Goal: Information Seeking & Learning: Check status

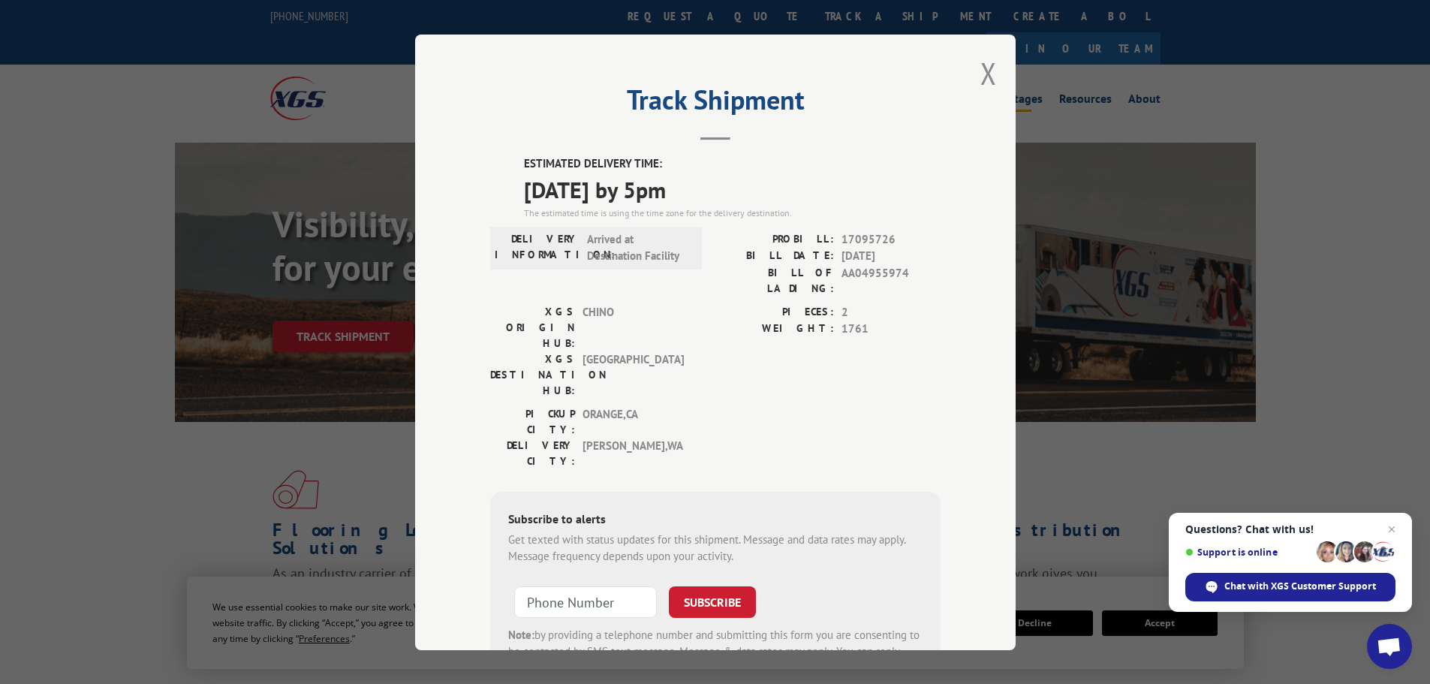
drag, startPoint x: 0, startPoint y: 0, endPoint x: 979, endPoint y: 70, distance: 981.7
click at [980, 70] on button "Close modal" at bounding box center [988, 73] width 17 height 40
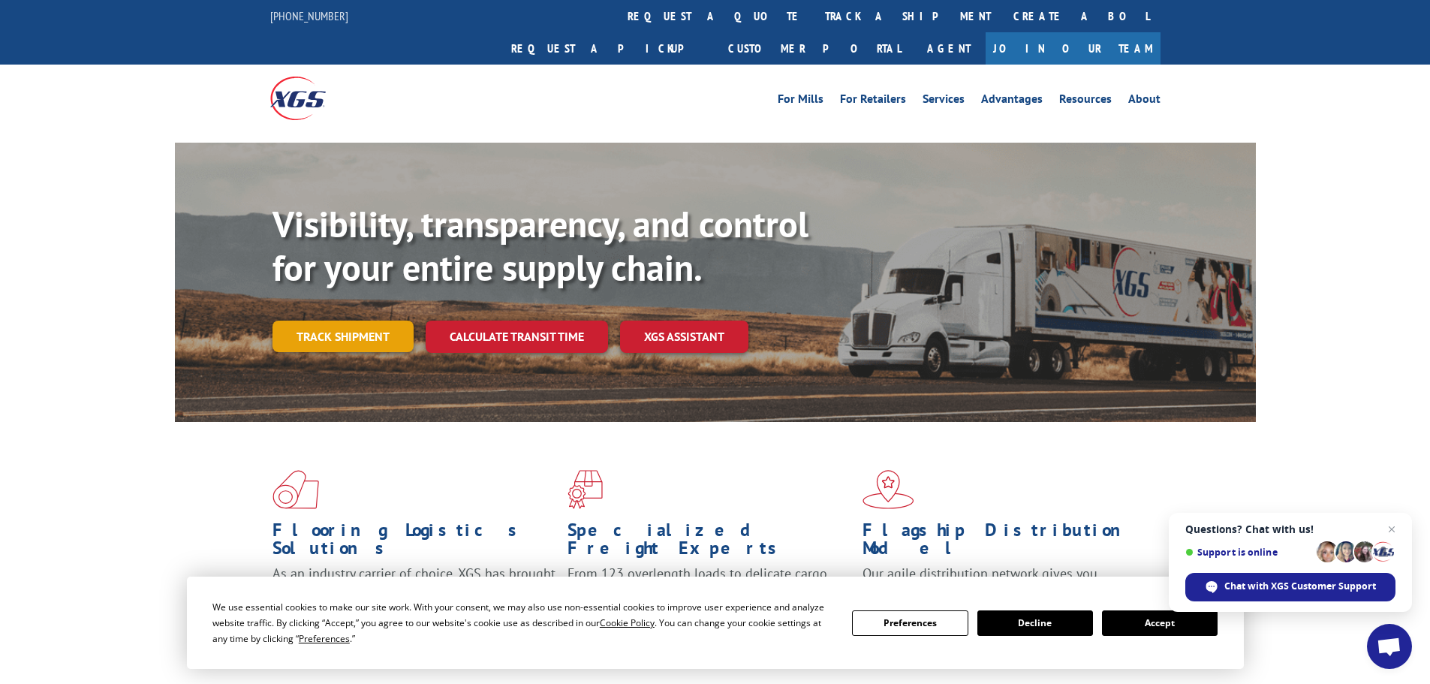
click at [375, 320] on link "Track shipment" at bounding box center [342, 336] width 141 height 32
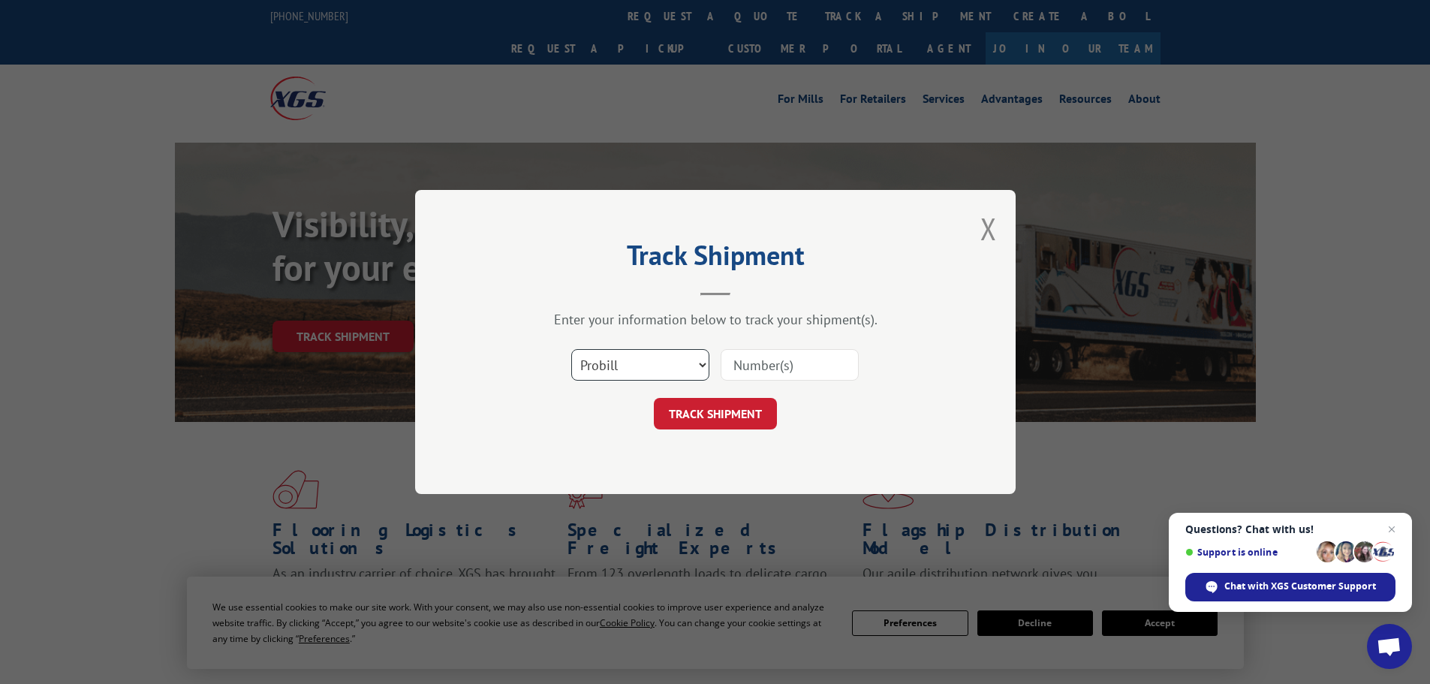
click at [606, 359] on select "Select category... Probill BOL PO" at bounding box center [640, 365] width 138 height 32
select select "bol"
click at [571, 349] on select "Select category... Probill BOL PO" at bounding box center [640, 365] width 138 height 32
click at [750, 358] on input at bounding box center [789, 365] width 138 height 32
paste input "453698"
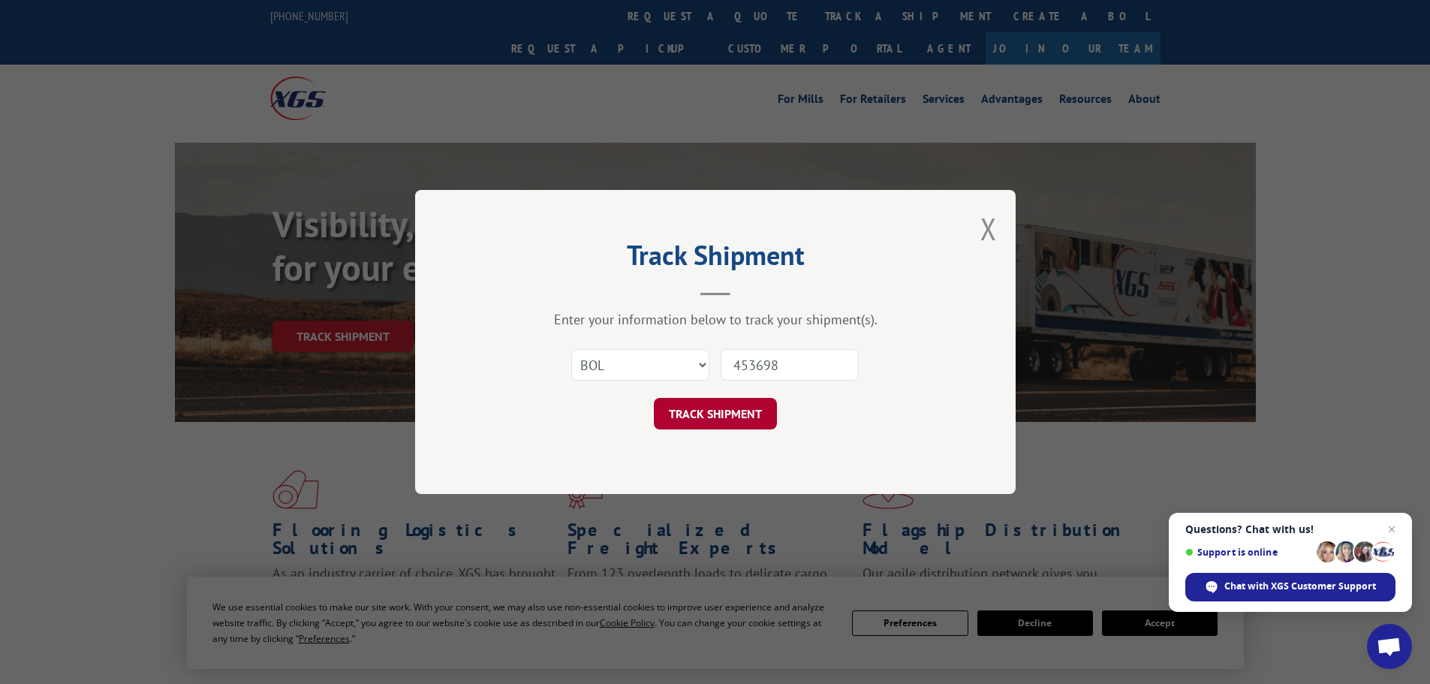
type input "453698"
click at [726, 420] on button "TRACK SHIPMENT" at bounding box center [715, 414] width 123 height 32
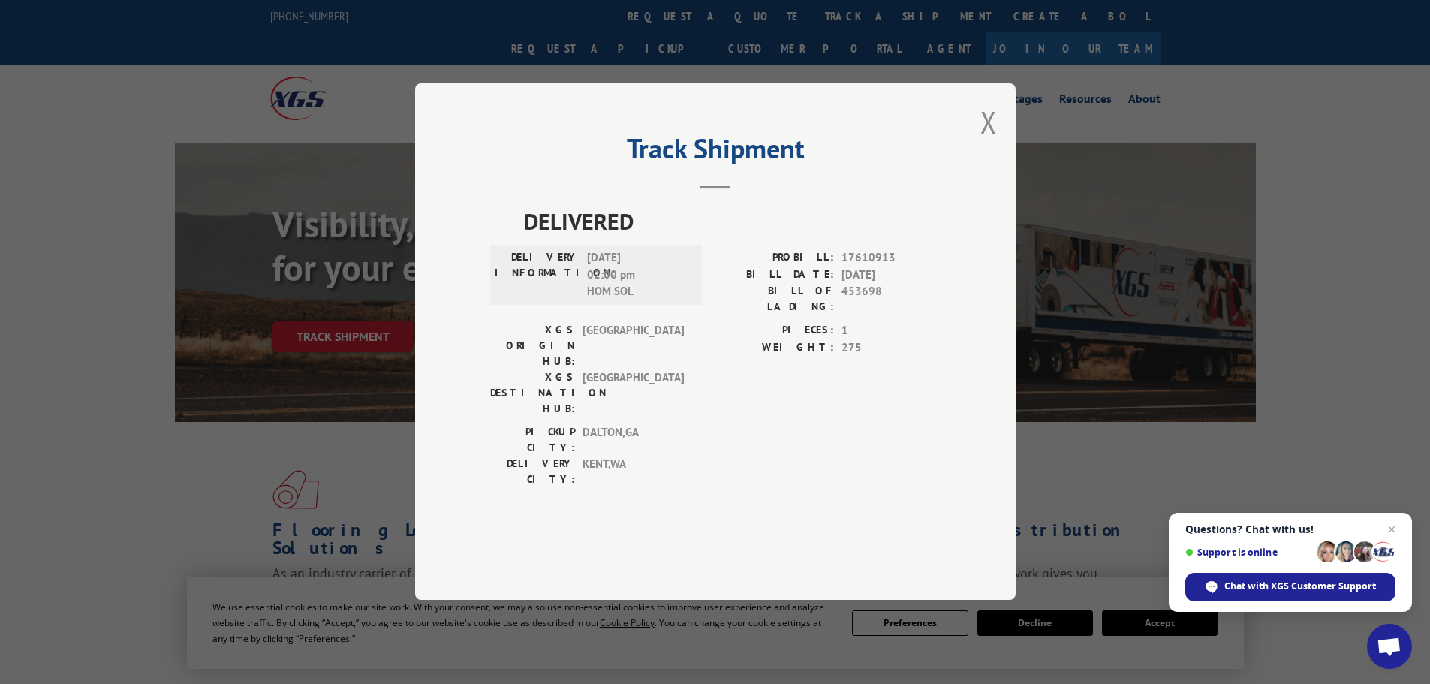
click at [995, 142] on button "Close modal" at bounding box center [988, 122] width 17 height 40
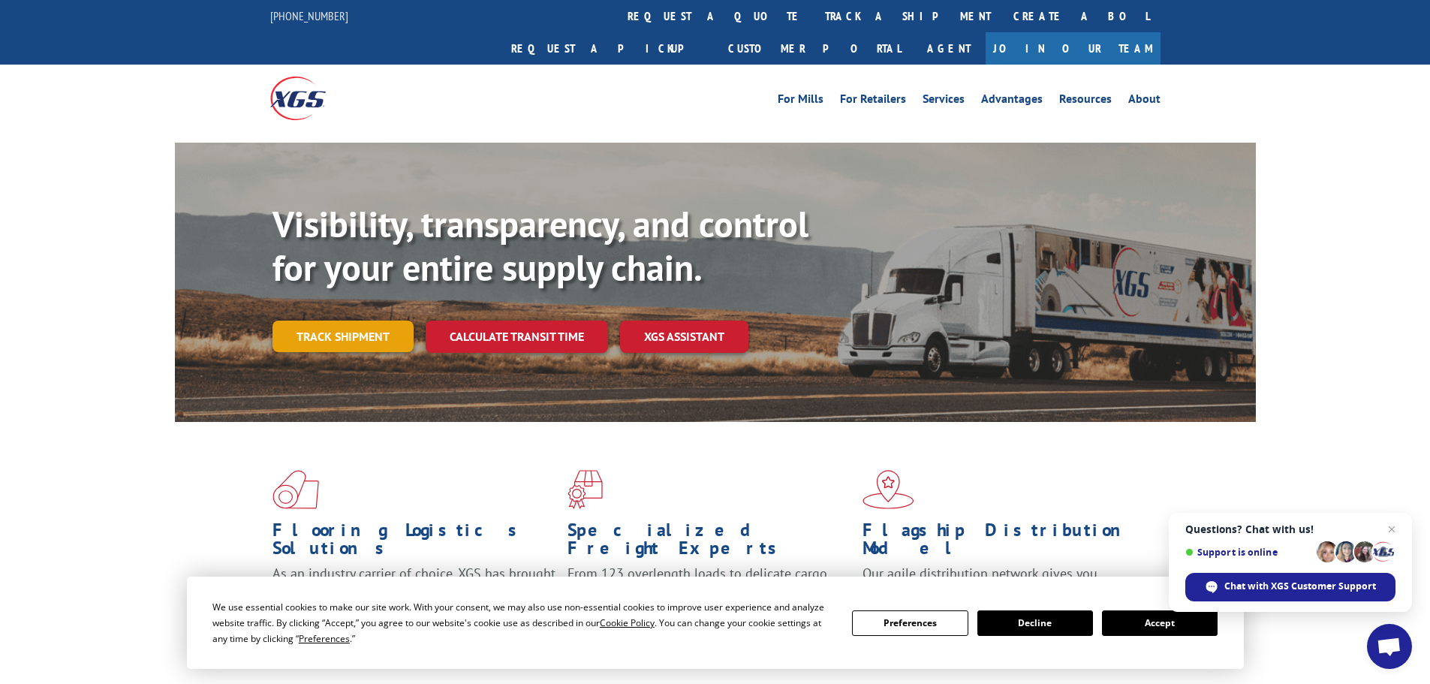
click at [354, 320] on link "Track shipment" at bounding box center [342, 336] width 141 height 32
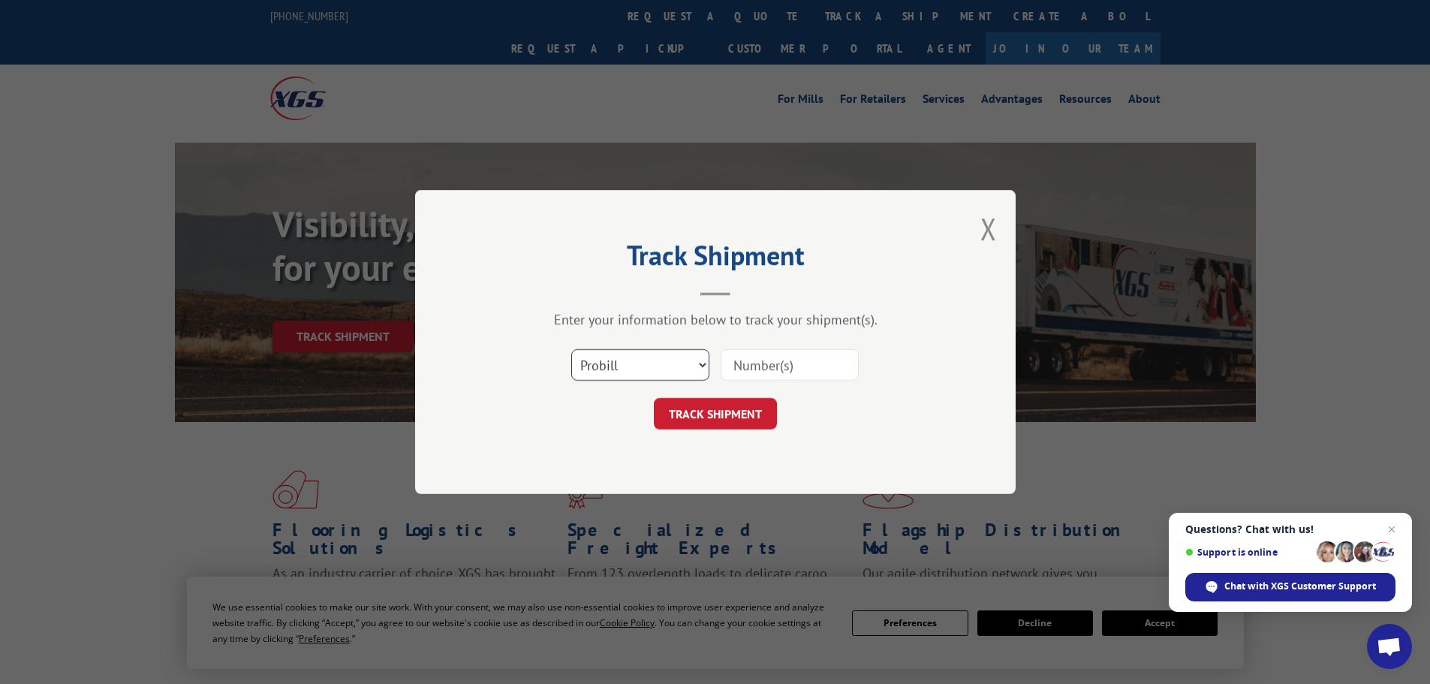
click at [618, 366] on select "Select category... Probill BOL PO" at bounding box center [640, 365] width 138 height 32
select select "bol"
click at [571, 349] on select "Select category... Probill BOL PO" at bounding box center [640, 365] width 138 height 32
click at [735, 356] on input at bounding box center [789, 365] width 138 height 32
paste input "453698"
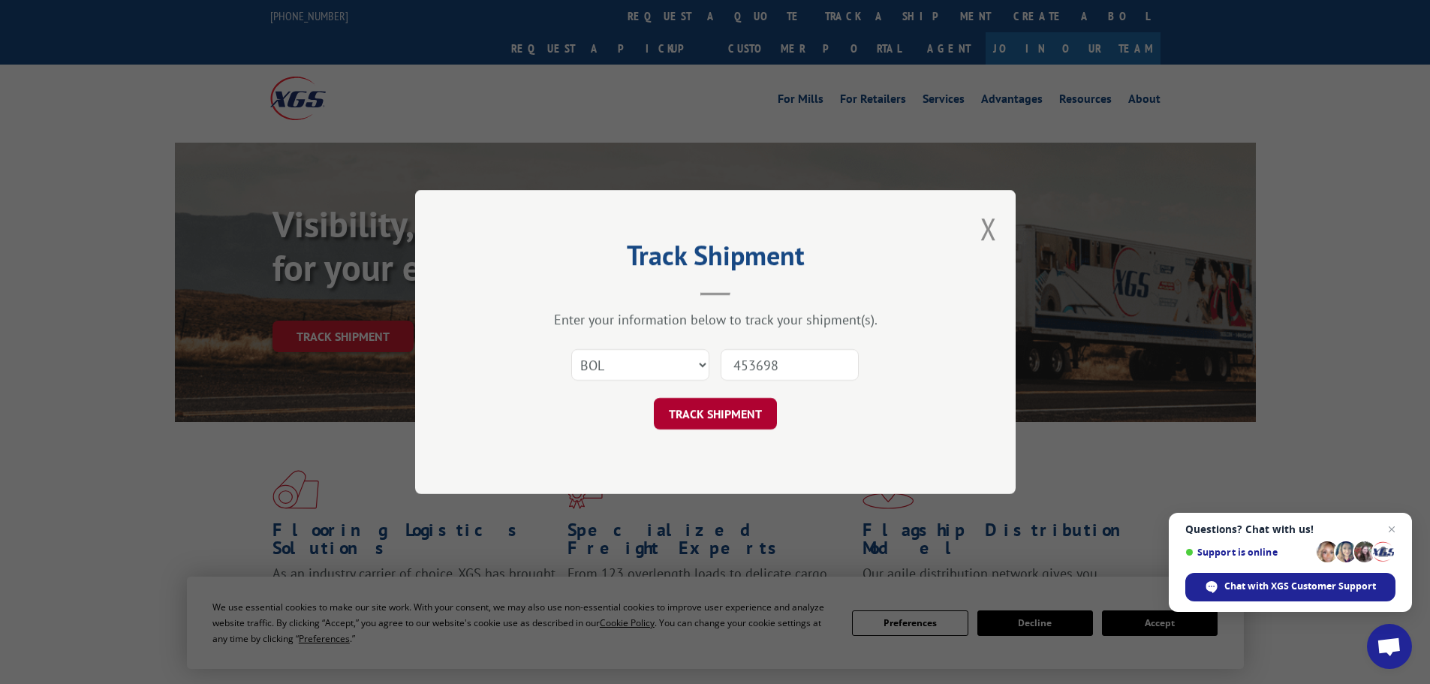
type input "453698"
click at [714, 421] on button "TRACK SHIPMENT" at bounding box center [715, 414] width 123 height 32
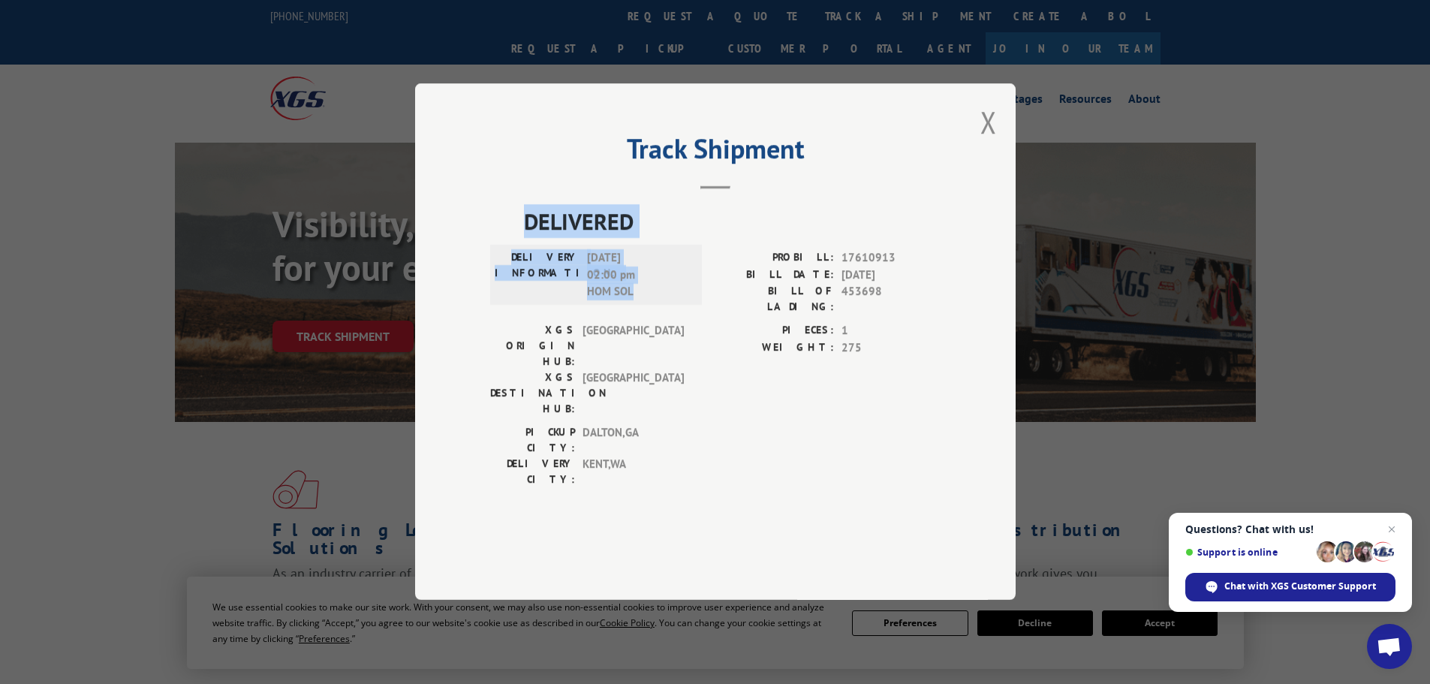
drag, startPoint x: 636, startPoint y: 329, endPoint x: 510, endPoint y: 264, distance: 141.6
click at [510, 264] on div "DELIVERED DELIVERY INFORMATION: [DATE] 02:00 pm HOM SOL PROBILL: 17610913 BILL …" at bounding box center [715, 350] width 450 height 290
copy div "DELIVERED DELIVERY INFORMATION: [DATE] 02:00 pm HOM SOL"
